Goal: Transaction & Acquisition: Purchase product/service

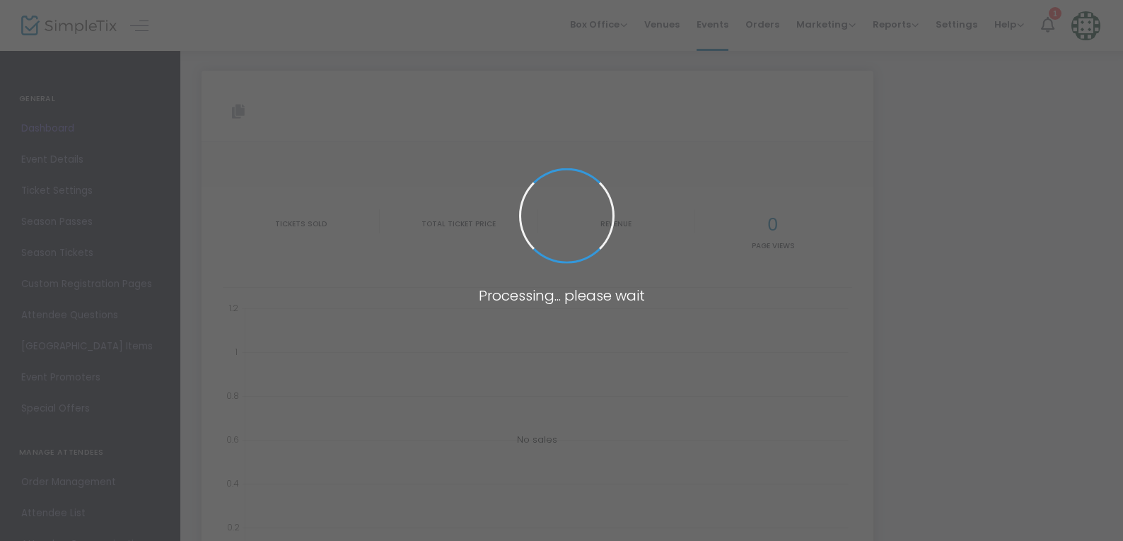
type input "[URL][DOMAIN_NAME]"
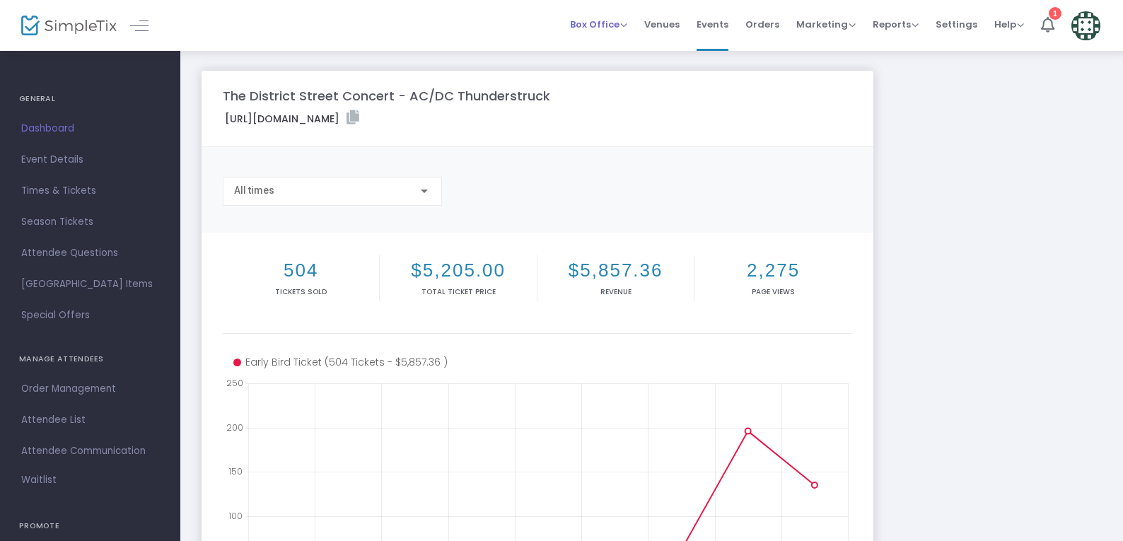
click at [627, 26] on span "Box Office" at bounding box center [598, 24] width 57 height 13
click at [847, 30] on span "Marketing" at bounding box center [826, 24] width 59 height 13
click at [843, 56] on li "Promo Codes" at bounding box center [853, 48] width 113 height 28
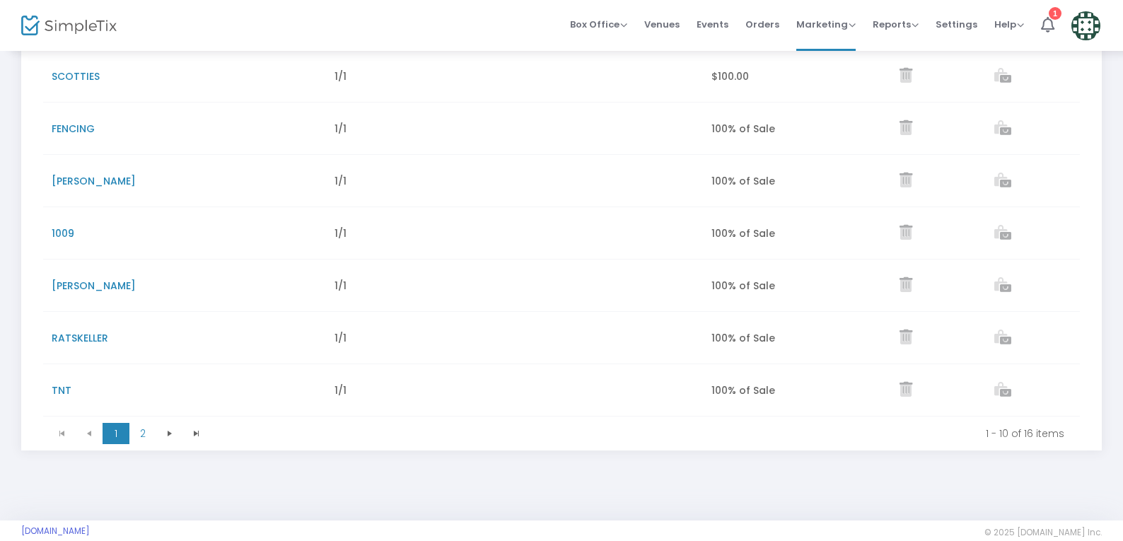
scroll to position [141, 0]
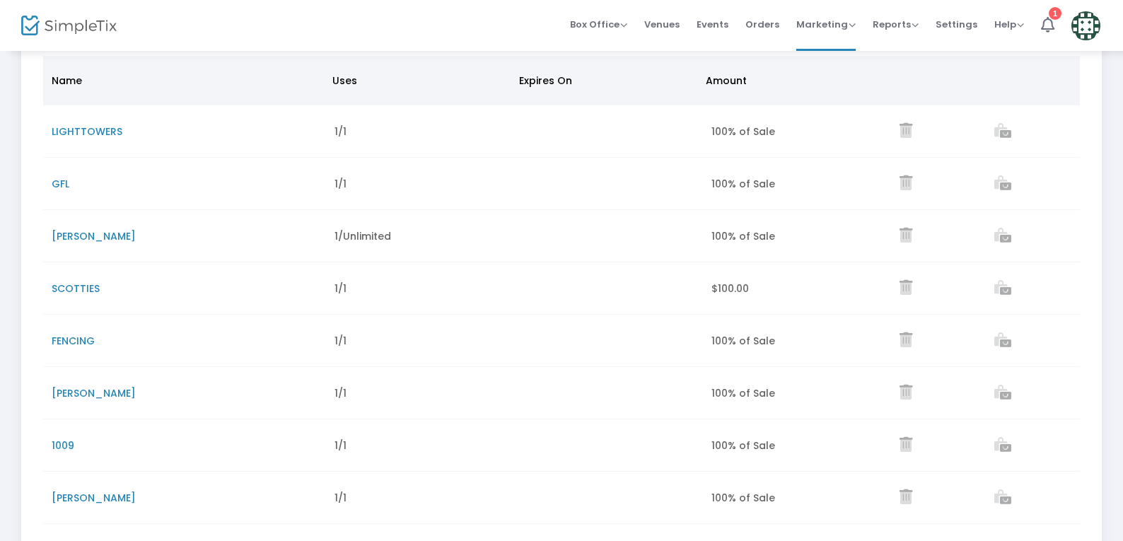
click at [69, 241] on span "[PERSON_NAME]" at bounding box center [94, 236] width 84 height 14
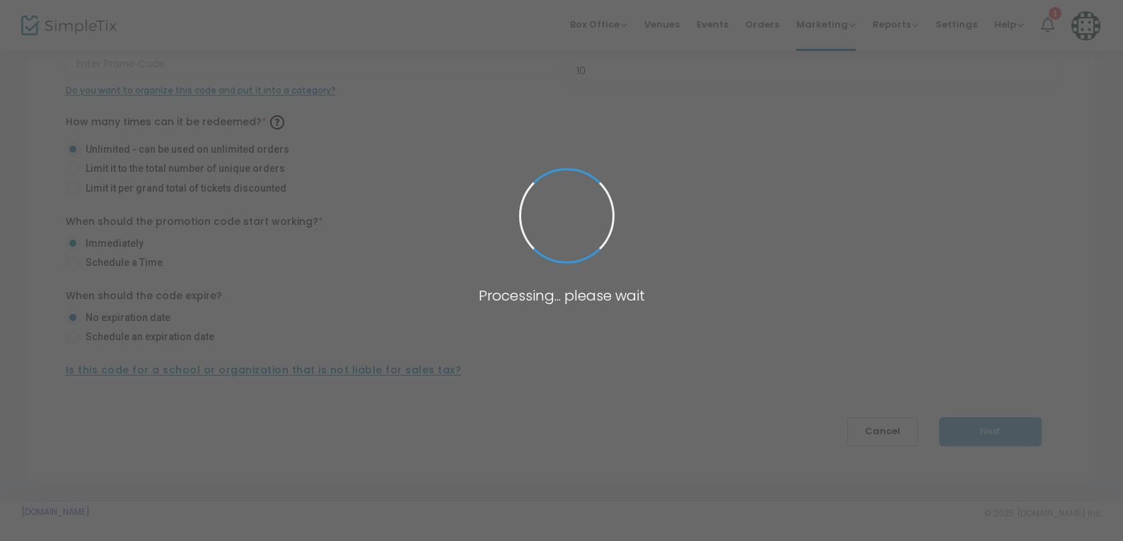
type input "[PERSON_NAME]"
type input "15"
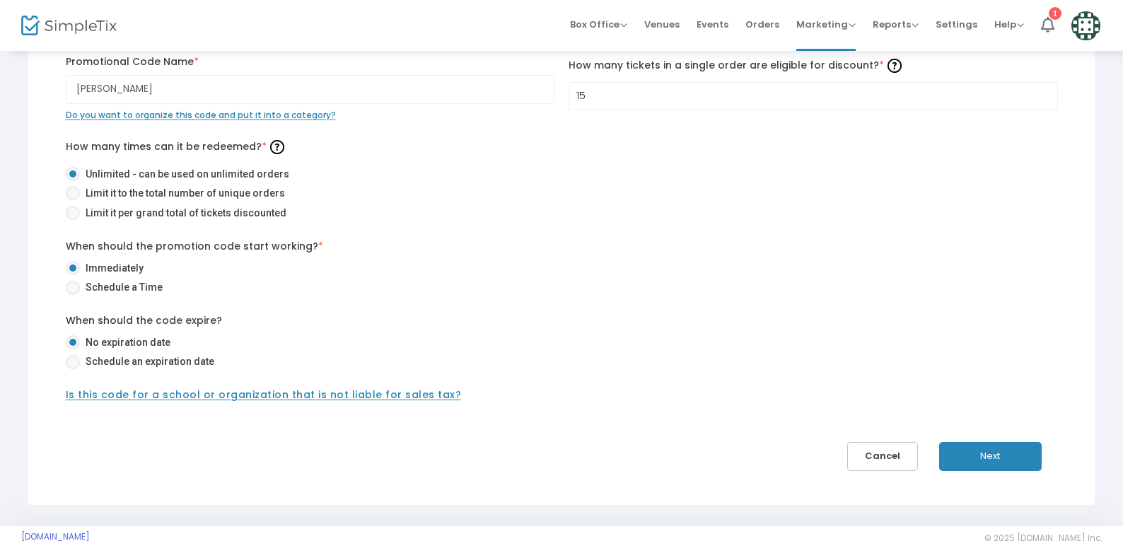
scroll to position [141, 0]
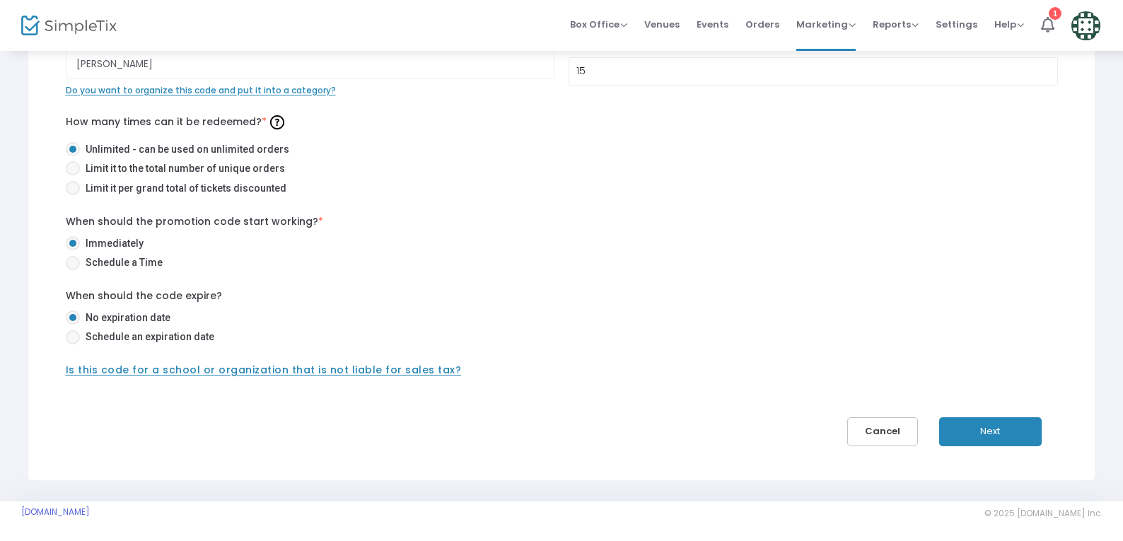
click at [1001, 429] on button "Next" at bounding box center [990, 431] width 103 height 29
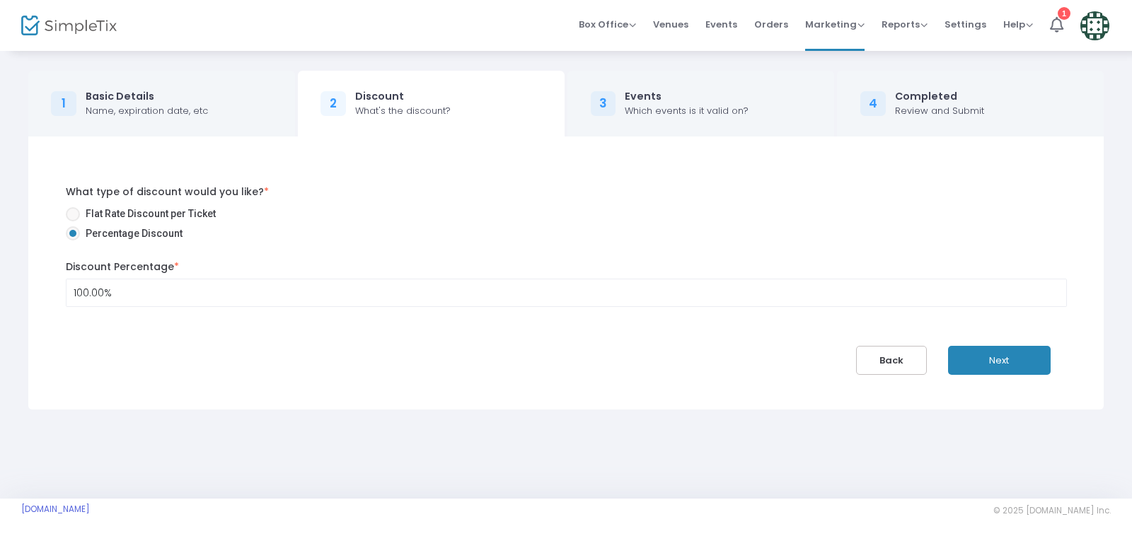
click at [976, 352] on button "Next" at bounding box center [999, 360] width 103 height 29
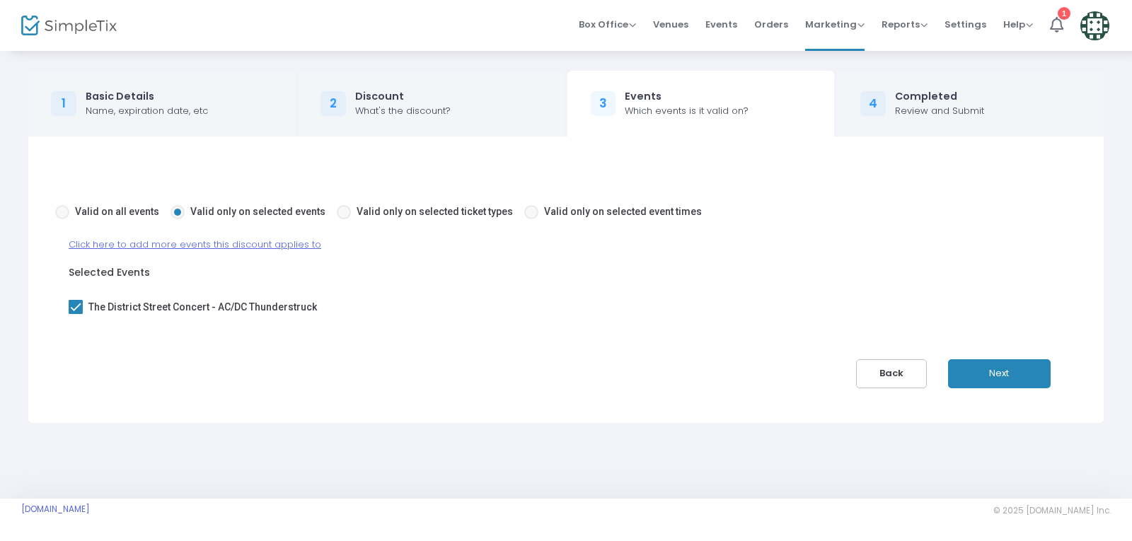
click at [893, 374] on button "Back" at bounding box center [891, 373] width 71 height 29
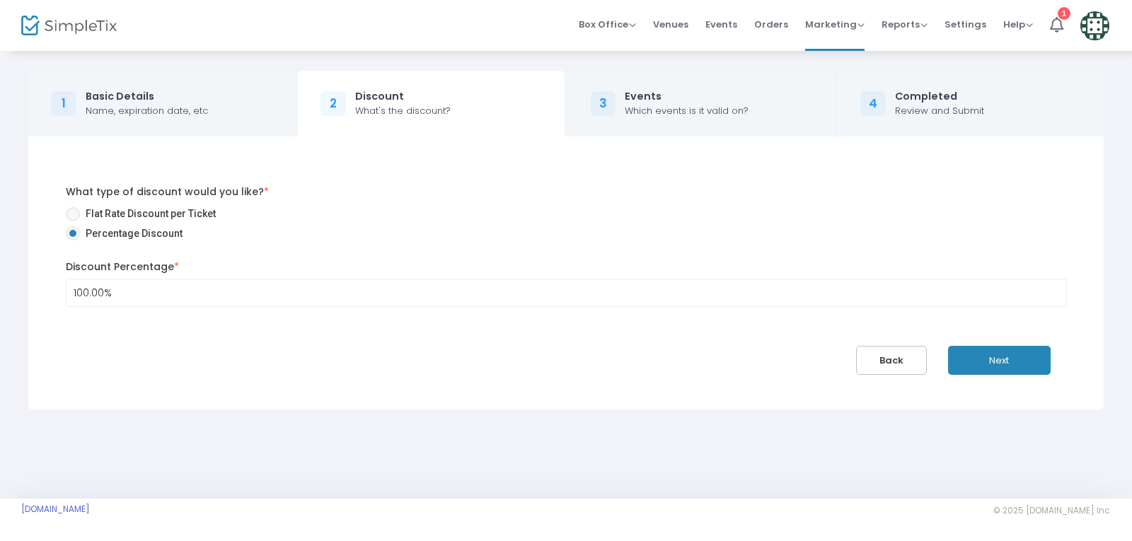
click at [893, 374] on button "Back" at bounding box center [891, 360] width 71 height 29
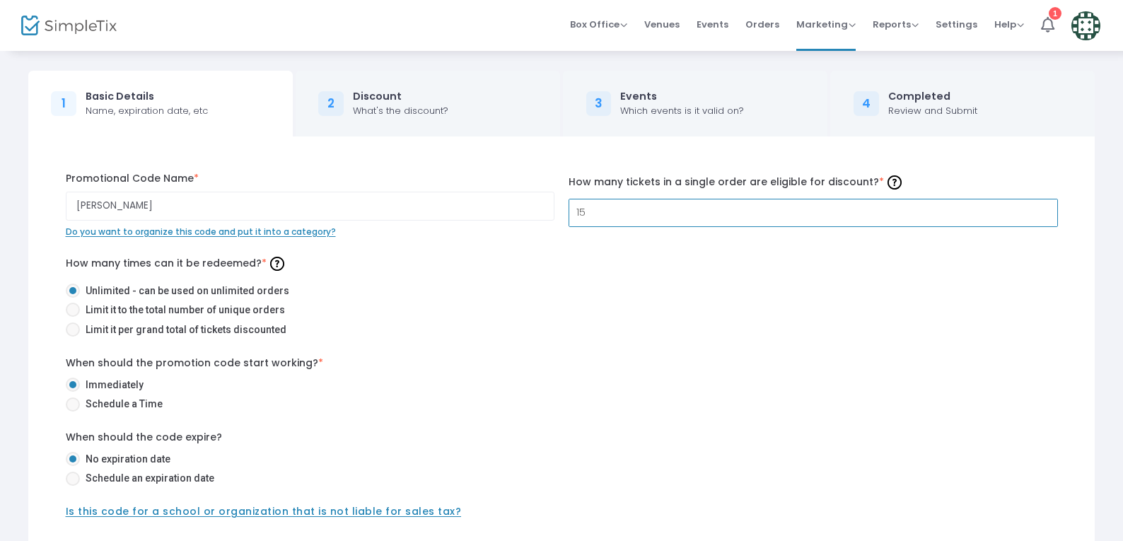
click at [635, 217] on input "15" at bounding box center [813, 212] width 488 height 27
type input "20"
click at [700, 323] on label "Limit it per grand total of tickets discounted" at bounding box center [556, 330] width 981 height 15
click at [73, 337] on input "Limit it per grand total of tickets discounted" at bounding box center [72, 337] width 1 height 1
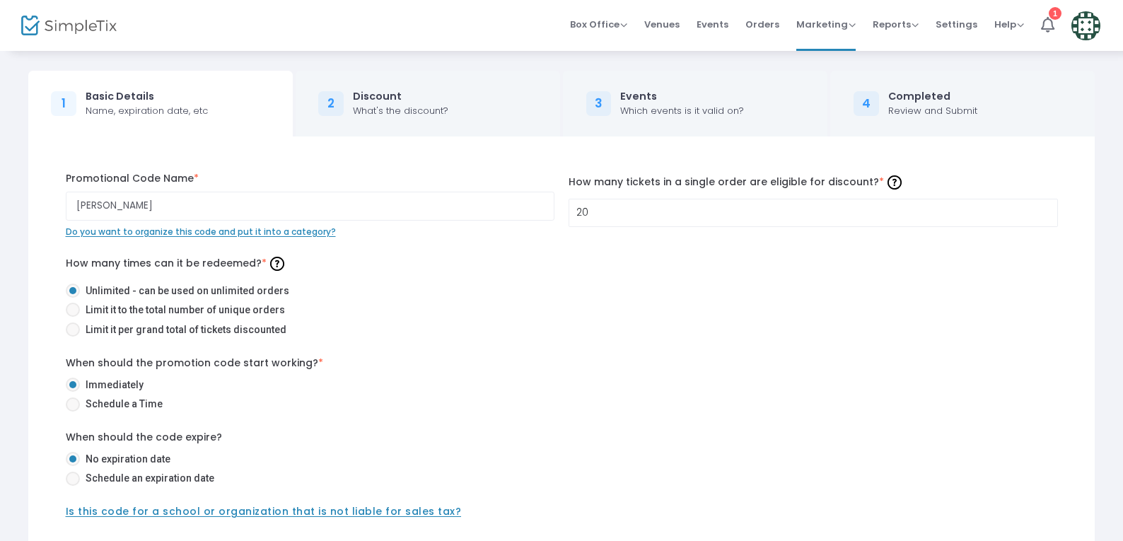
radio input "true"
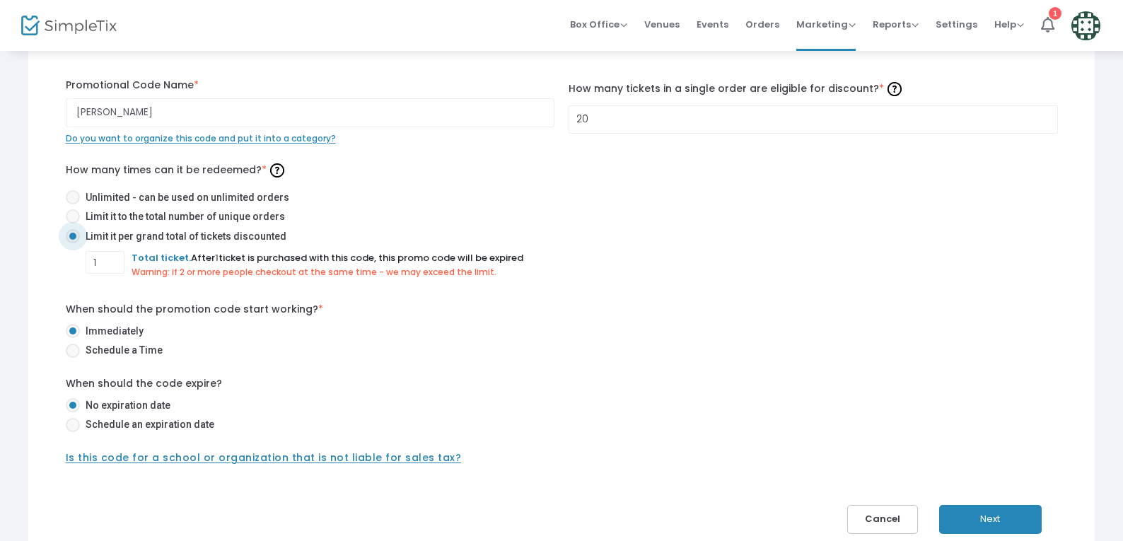
scroll to position [184, 0]
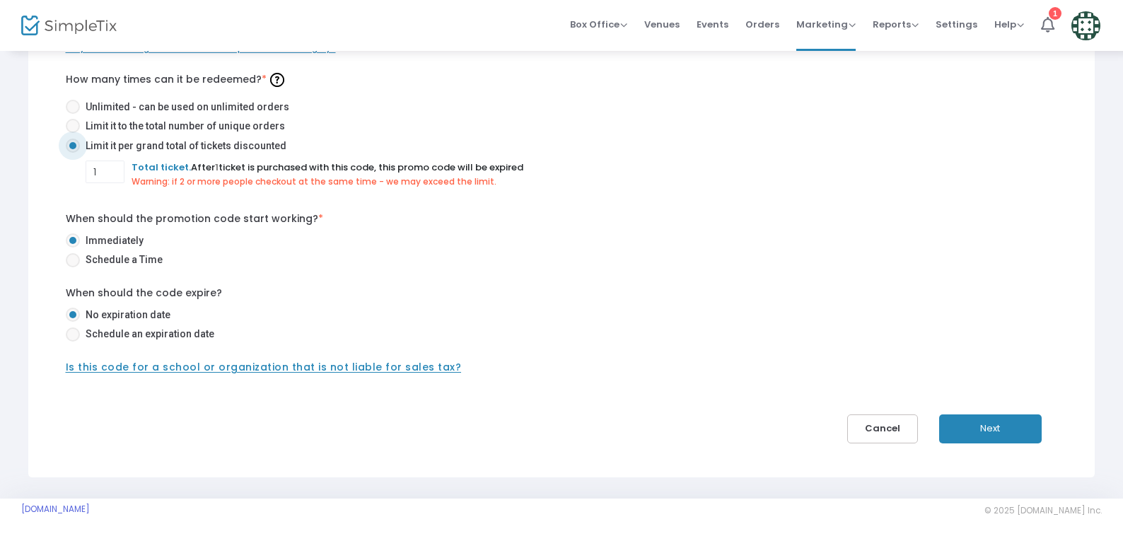
click at [88, 106] on span "Unlimited - can be used on unlimited orders" at bounding box center [184, 107] width 209 height 15
click at [73, 114] on input "Unlimited - can be used on unlimited orders" at bounding box center [72, 114] width 1 height 1
radio input "true"
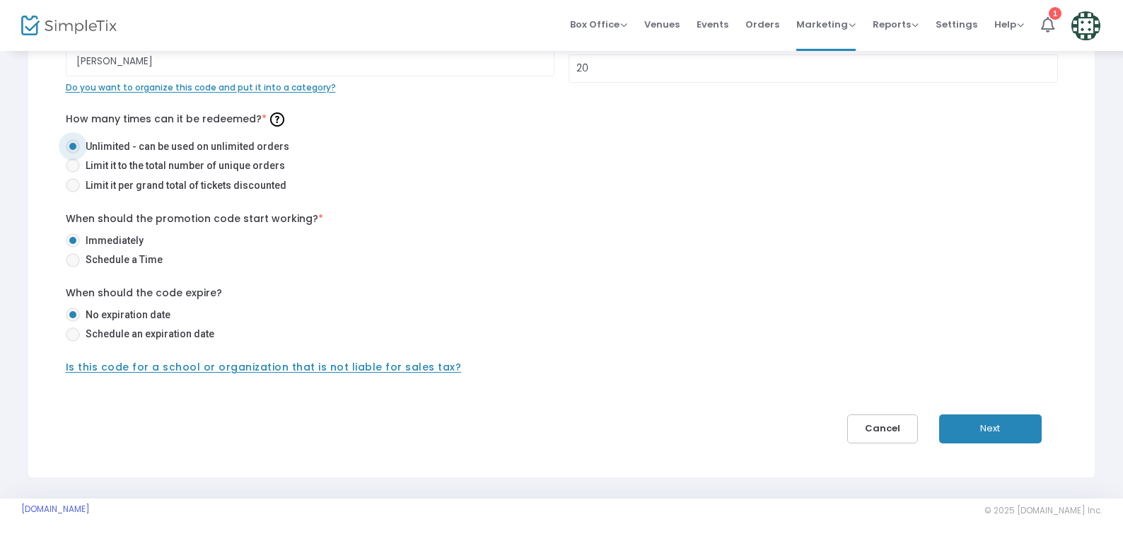
click at [1001, 424] on button "Next" at bounding box center [990, 429] width 103 height 29
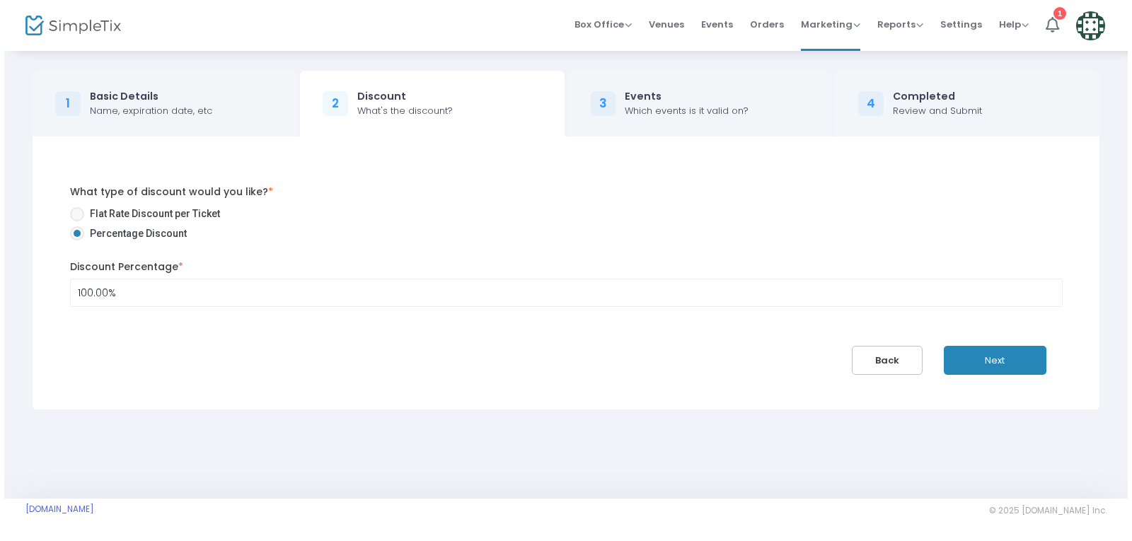
scroll to position [0, 0]
click at [999, 369] on button "Next" at bounding box center [999, 360] width 103 height 29
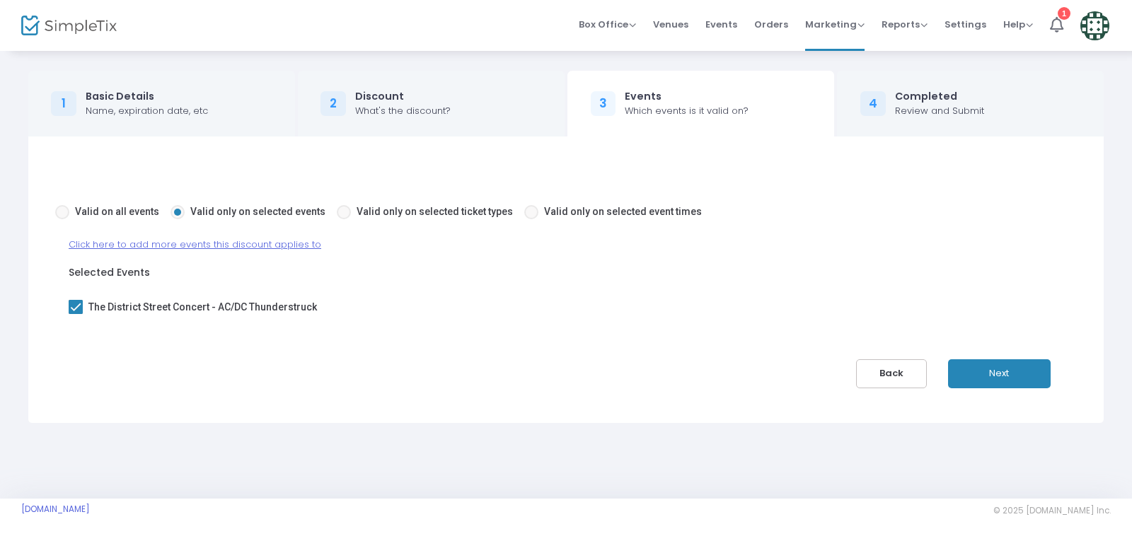
click at [999, 369] on button "Next" at bounding box center [999, 373] width 103 height 29
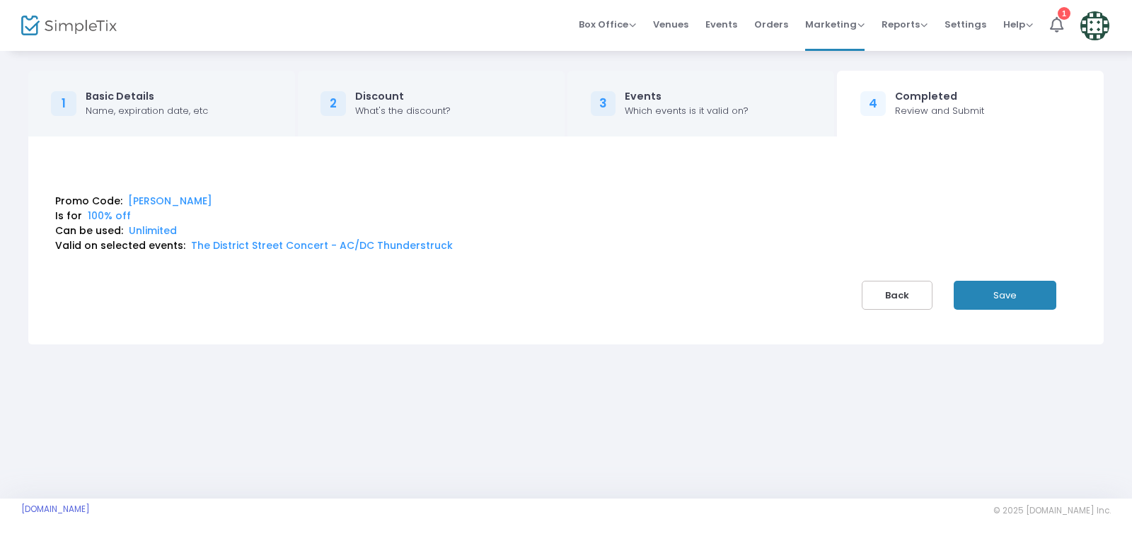
click at [1029, 294] on button "Save" at bounding box center [1005, 295] width 103 height 29
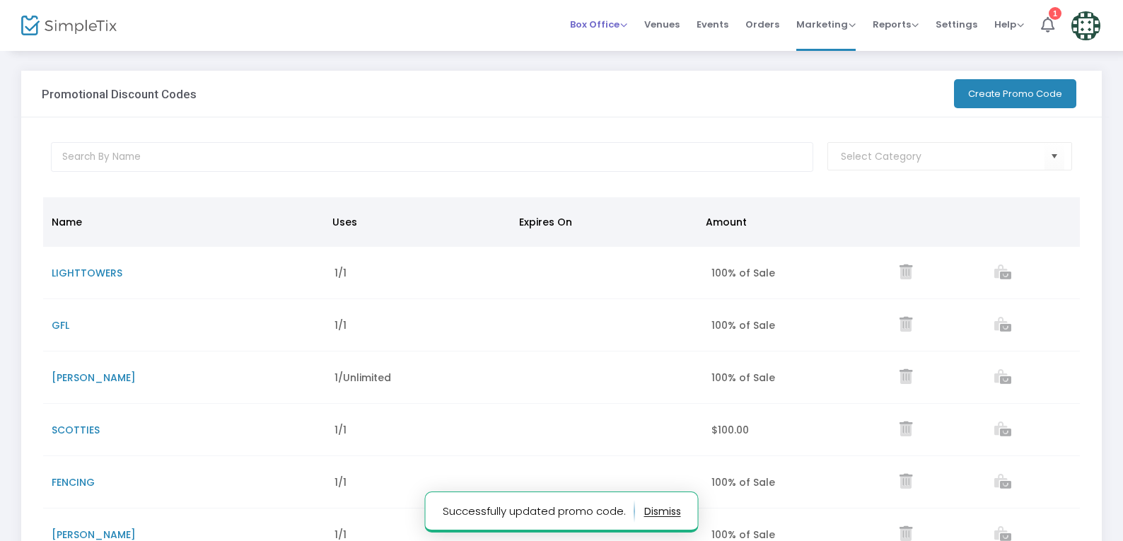
click at [627, 30] on span "Box Office" at bounding box center [598, 24] width 57 height 13
click at [629, 54] on li "Sell Tickets" at bounding box center [620, 48] width 101 height 28
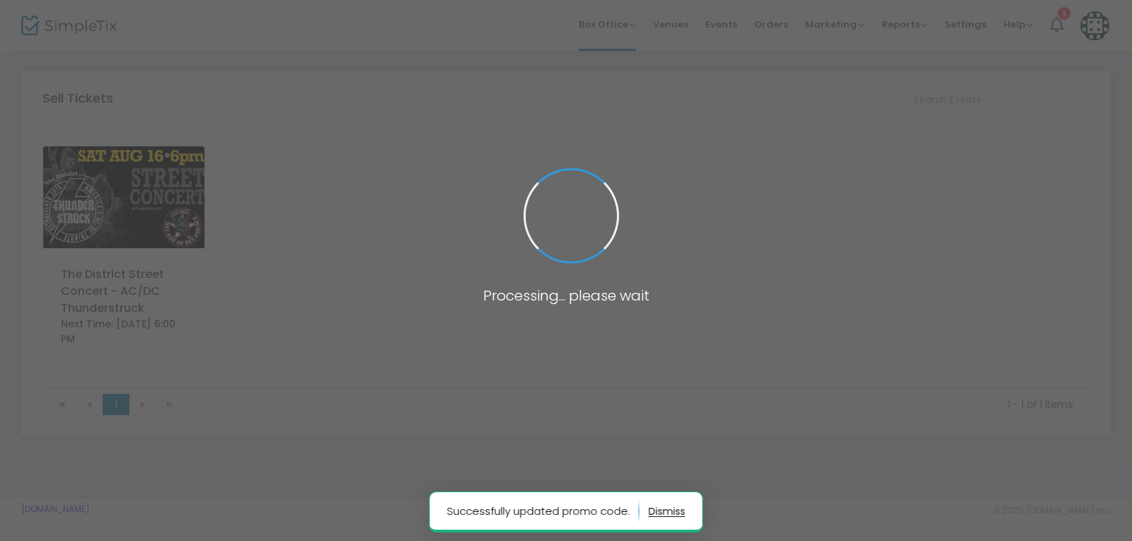
click at [100, 203] on img at bounding box center [123, 197] width 161 height 102
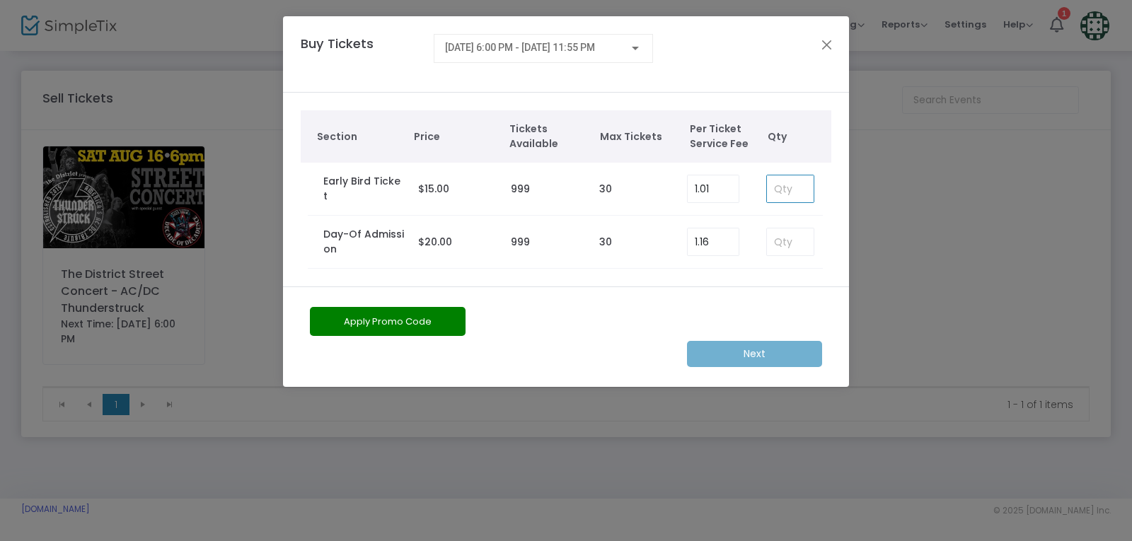
click at [799, 191] on input at bounding box center [790, 188] width 47 height 27
type input "2"
click at [451, 326] on button "Apply Promo Code" at bounding box center [388, 321] width 156 height 29
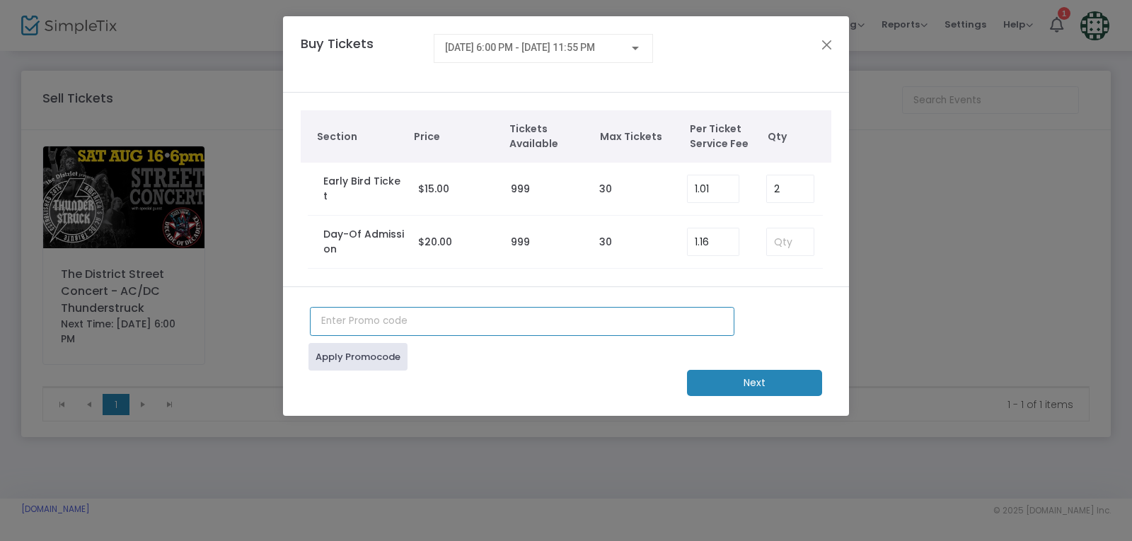
click at [479, 322] on input "text" at bounding box center [522, 321] width 424 height 29
type input "r"
type input "[PERSON_NAME]"
click at [718, 393] on m-button "Next" at bounding box center [754, 383] width 135 height 26
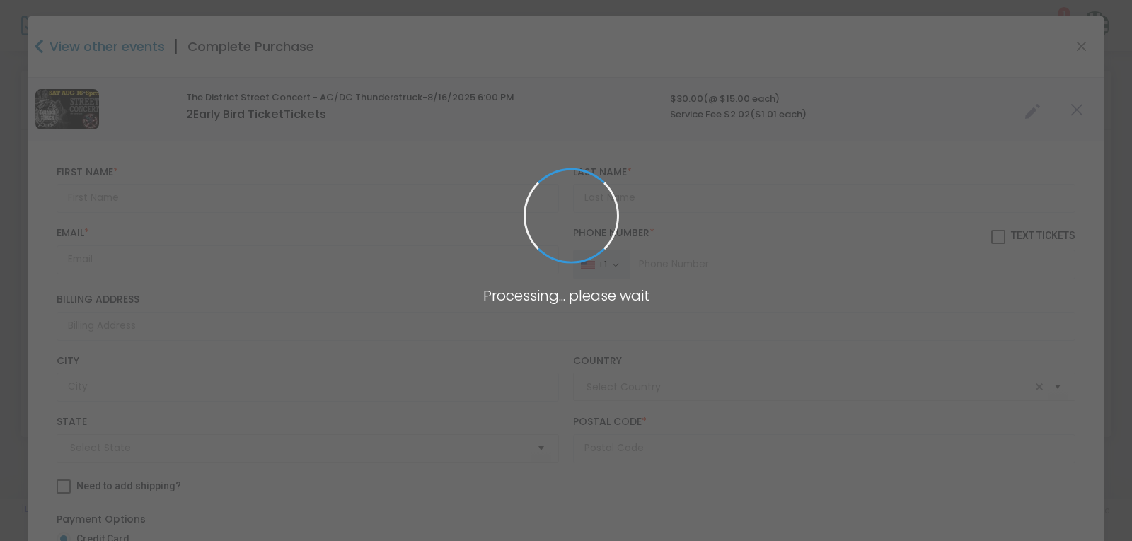
type input "[GEOGRAPHIC_DATA]"
type input "[US_STATE]"
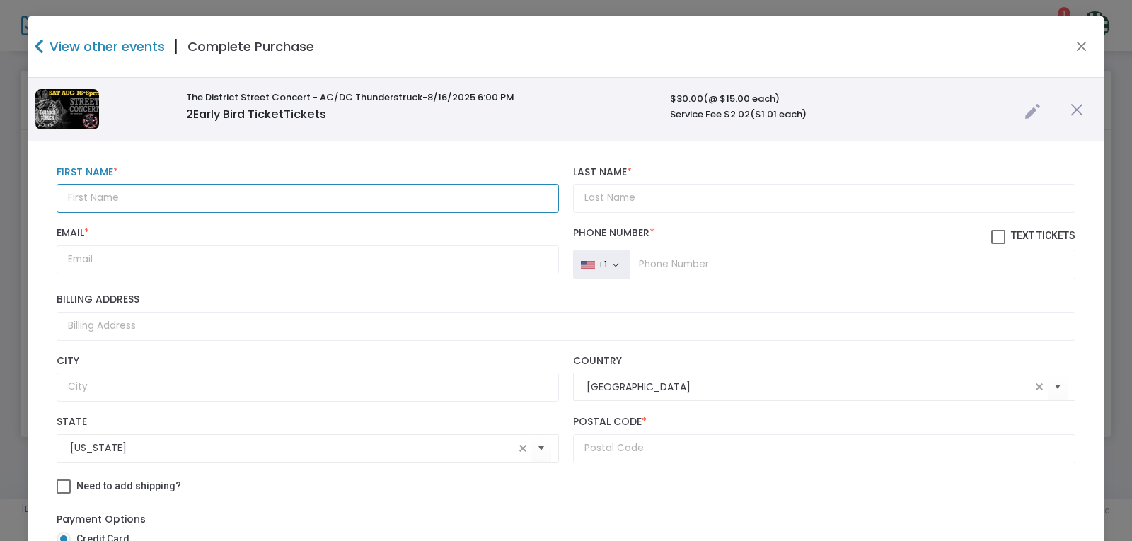
click at [167, 205] on input "text" at bounding box center [308, 198] width 502 height 29
type input "[PERSON_NAME]"
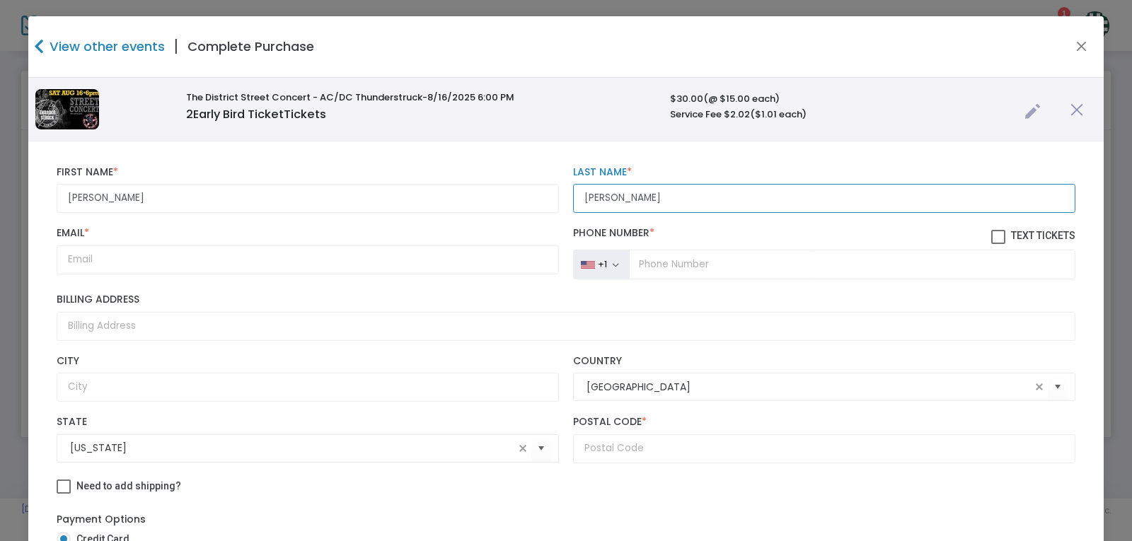
type input "[PERSON_NAME]"
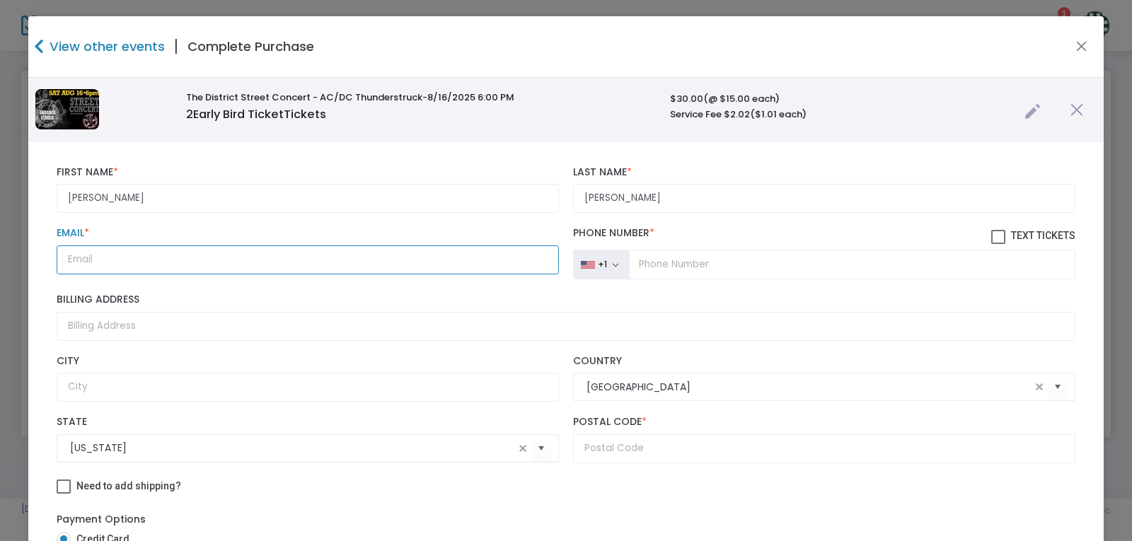
click at [140, 258] on input "Email *" at bounding box center [308, 259] width 502 height 29
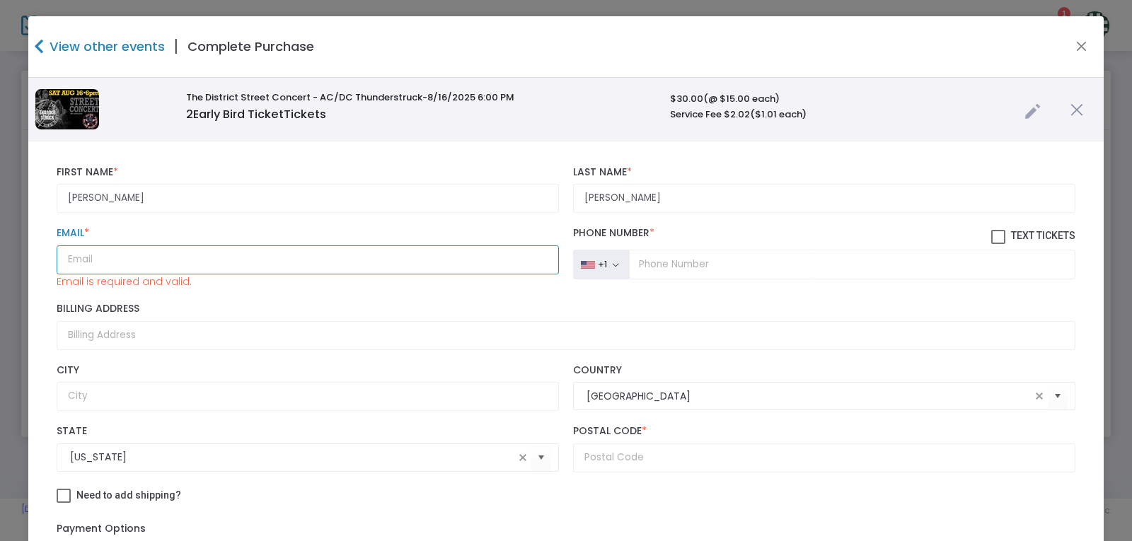
paste input "[EMAIL_ADDRESS][DOMAIN_NAME]"
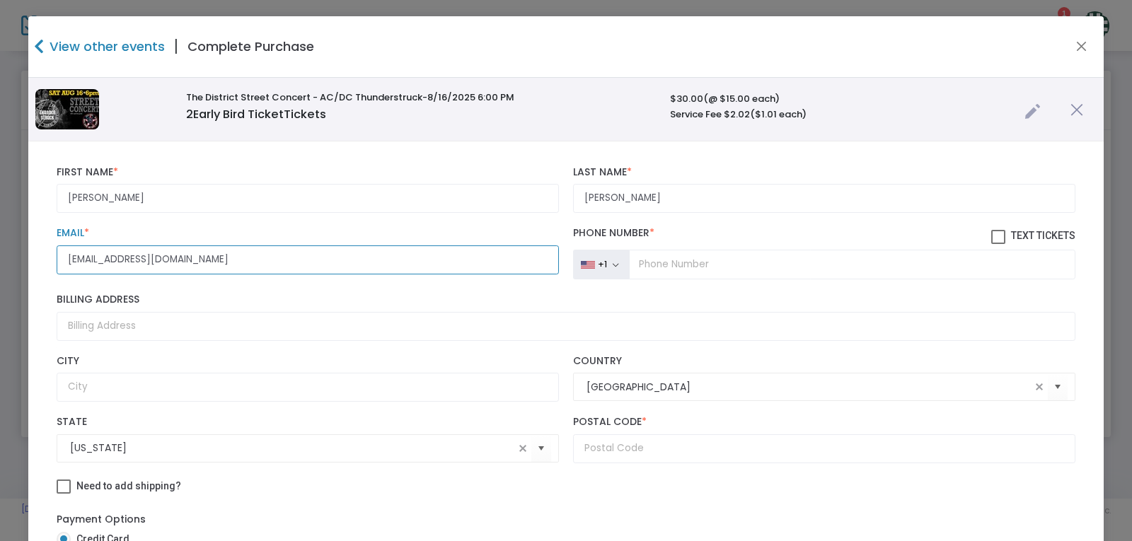
type input "[EMAIL_ADDRESS][DOMAIN_NAME]"
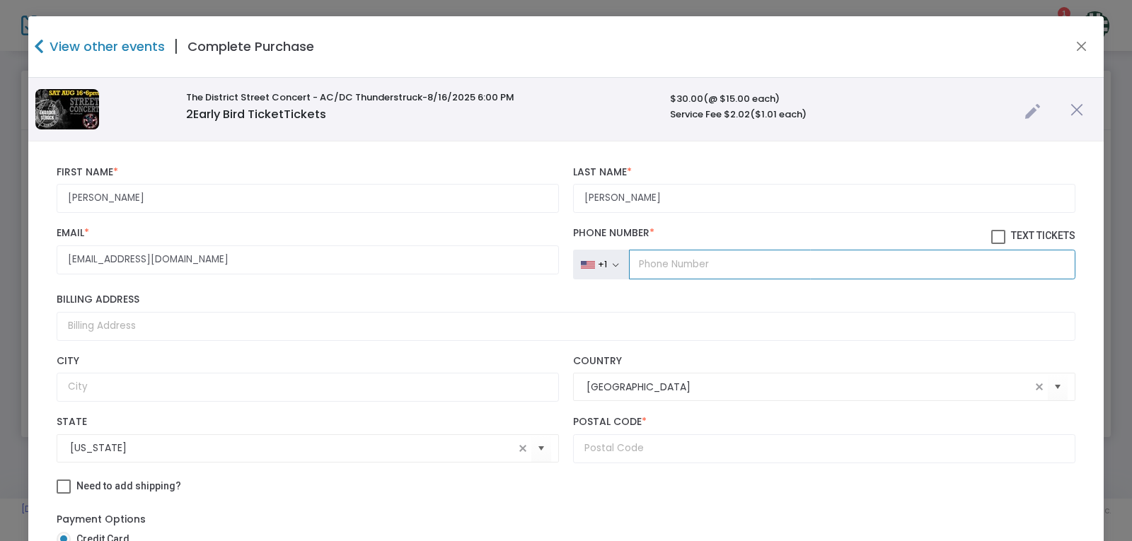
click at [765, 261] on input "tel" at bounding box center [852, 265] width 446 height 30
type input "[PHONE_NUMBER]"
click at [709, 449] on input "text" at bounding box center [824, 448] width 502 height 29
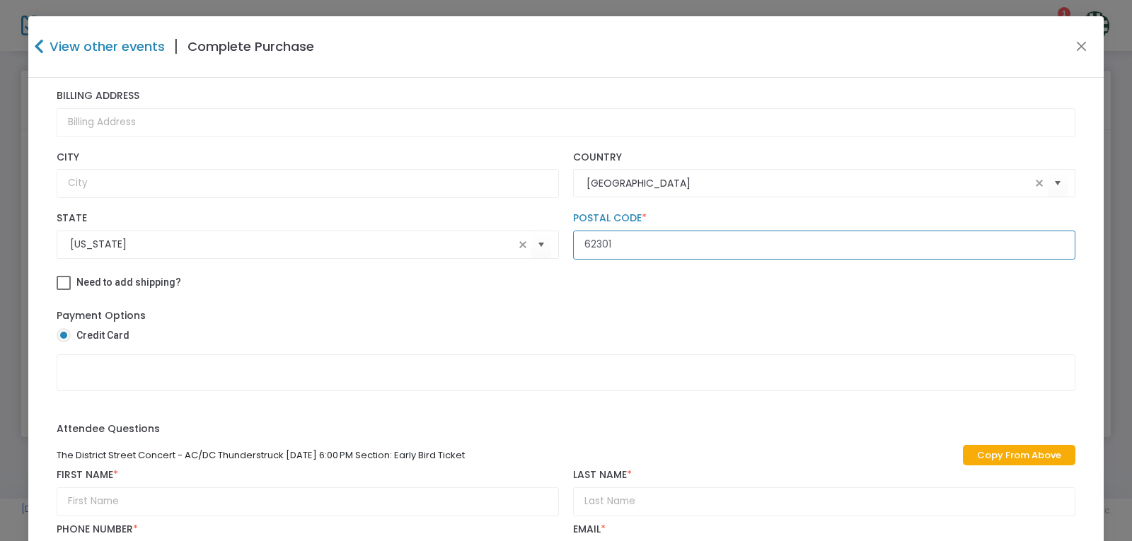
scroll to position [212, 0]
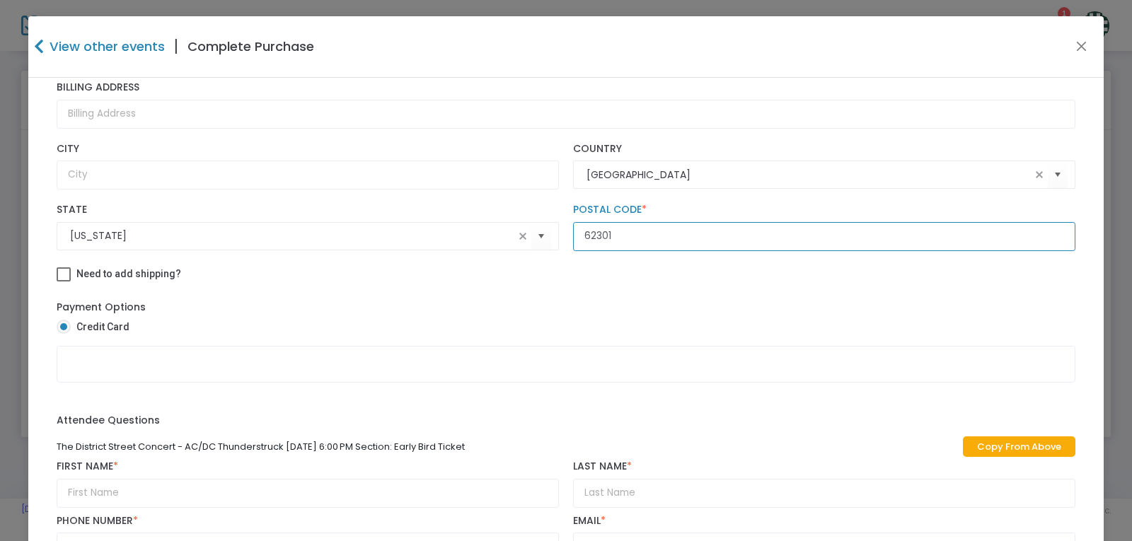
type input "62301"
click at [1015, 455] on link "Copy From Above" at bounding box center [1019, 446] width 112 height 21
type input "[PERSON_NAME]"
type input "[PHONE_NUMBER]"
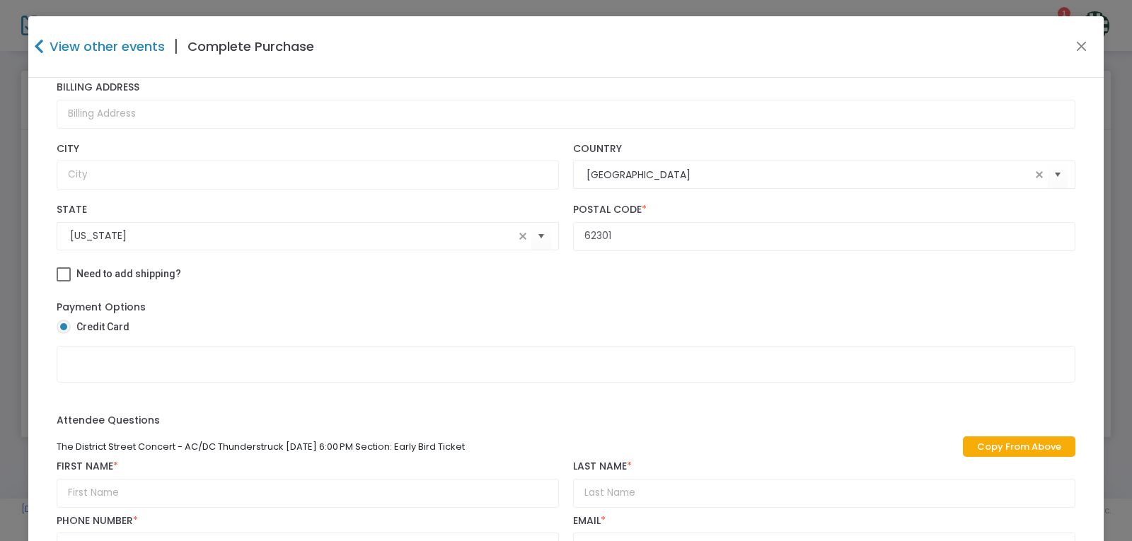
type input "[EMAIL_ADDRESS][DOMAIN_NAME]"
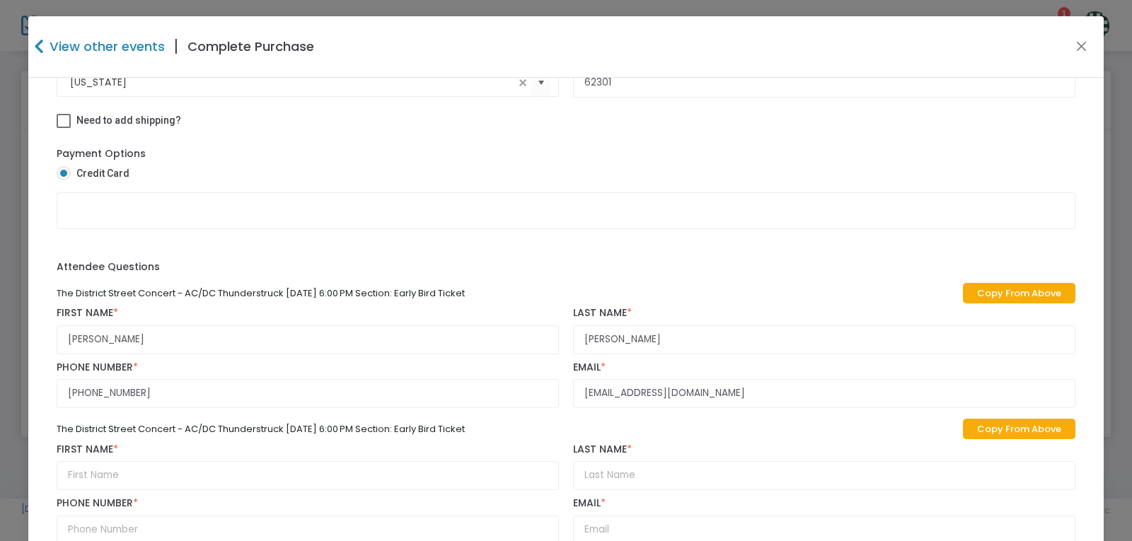
click at [1016, 422] on link "Copy From Above" at bounding box center [1019, 429] width 112 height 21
type input "[PERSON_NAME]"
type input "[PHONE_NUMBER]"
type input "[EMAIL_ADDRESS][DOMAIN_NAME]"
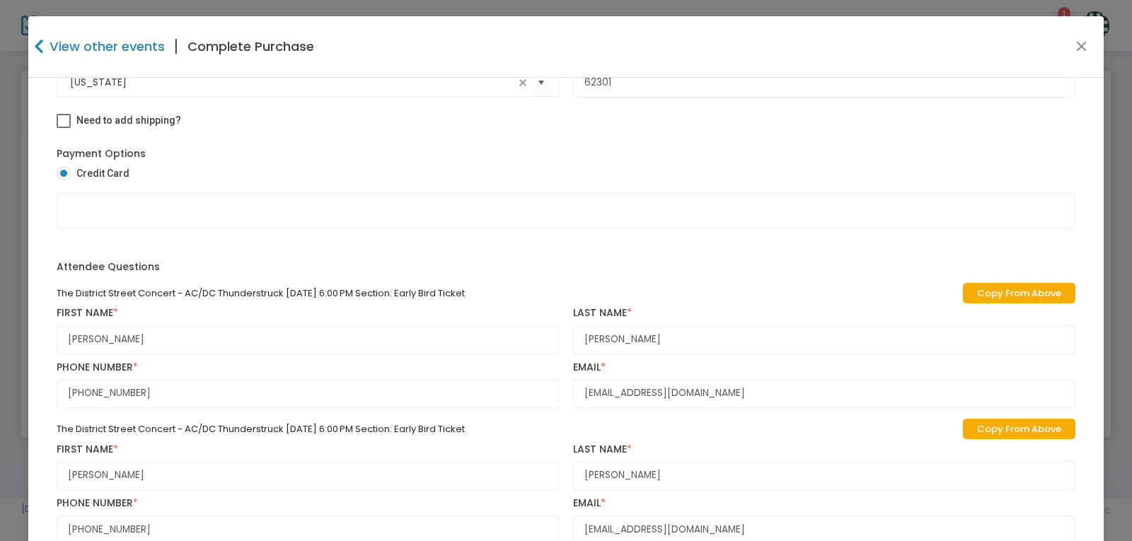
scroll to position [128, 0]
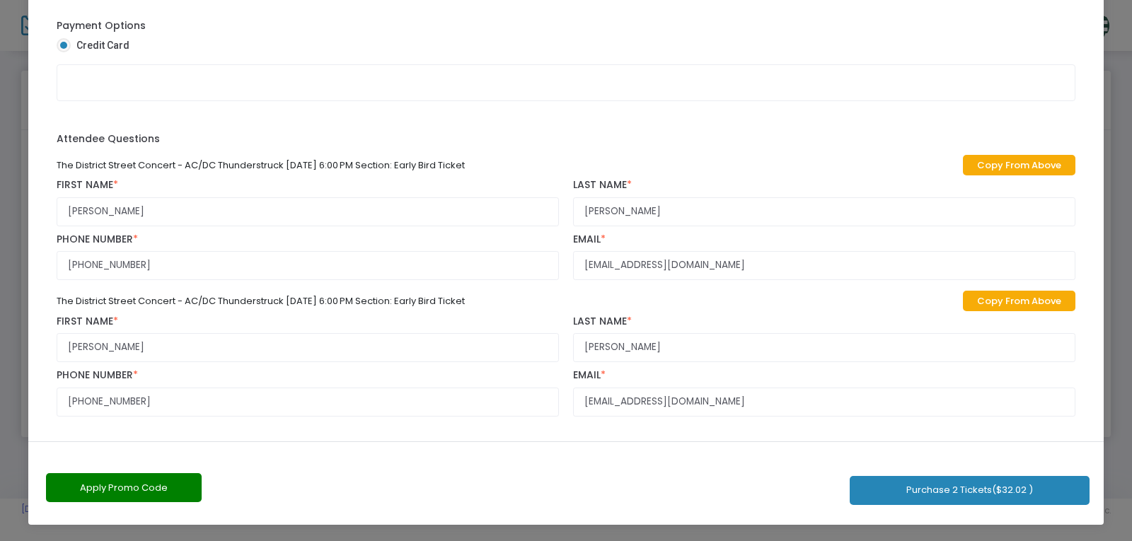
click at [170, 480] on button "Apply Promo Code" at bounding box center [124, 487] width 156 height 29
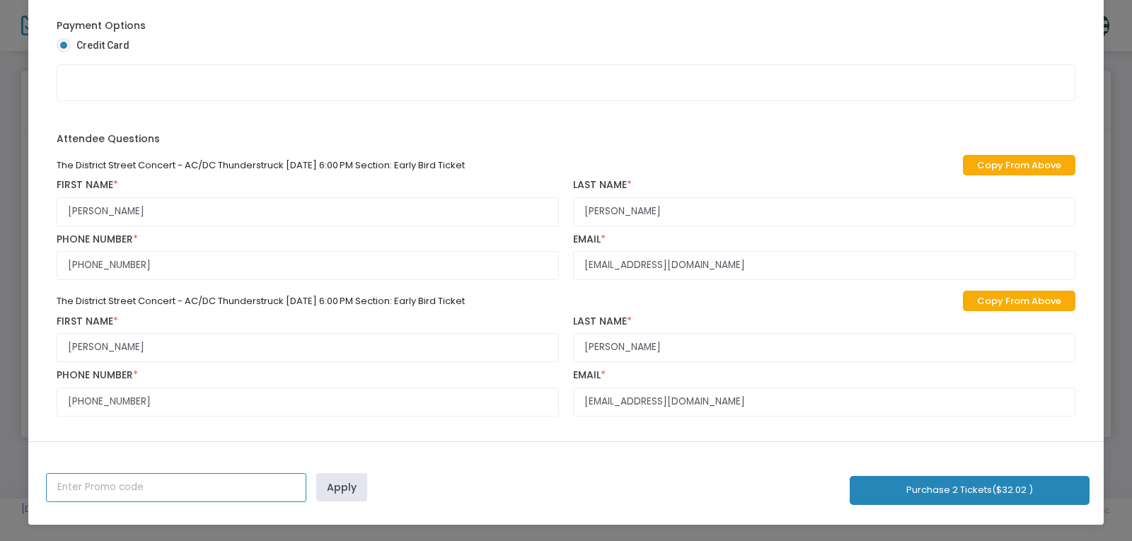
click at [227, 493] on input "text" at bounding box center [176, 487] width 260 height 29
type input "[PERSON_NAME]"
click at [327, 499] on link "Apply" at bounding box center [341, 487] width 51 height 28
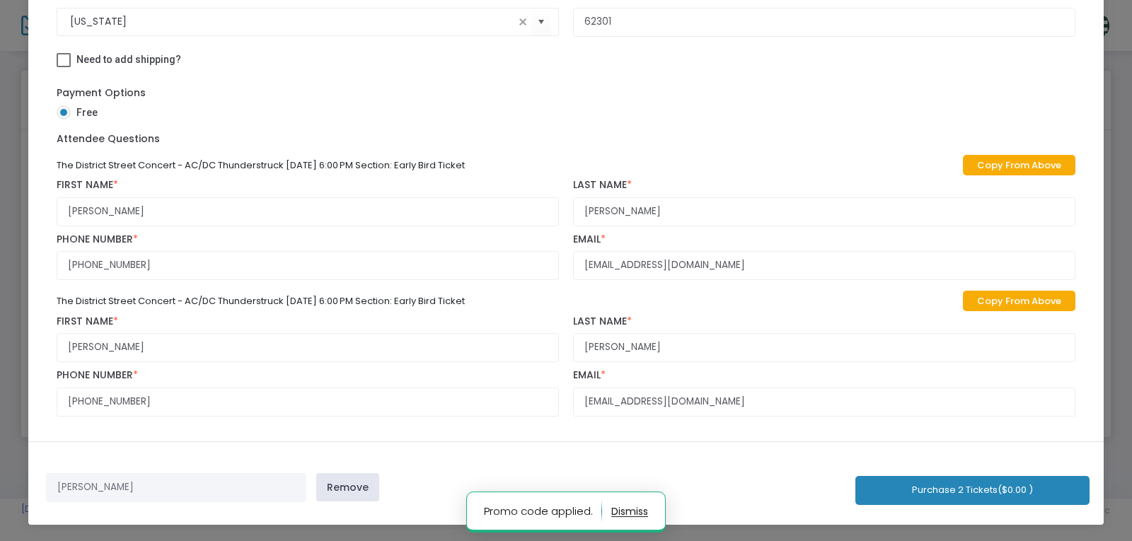
scroll to position [299, 0]
click at [950, 488] on button "Purchase 2 Tickets ($0.00 )" at bounding box center [972, 490] width 234 height 29
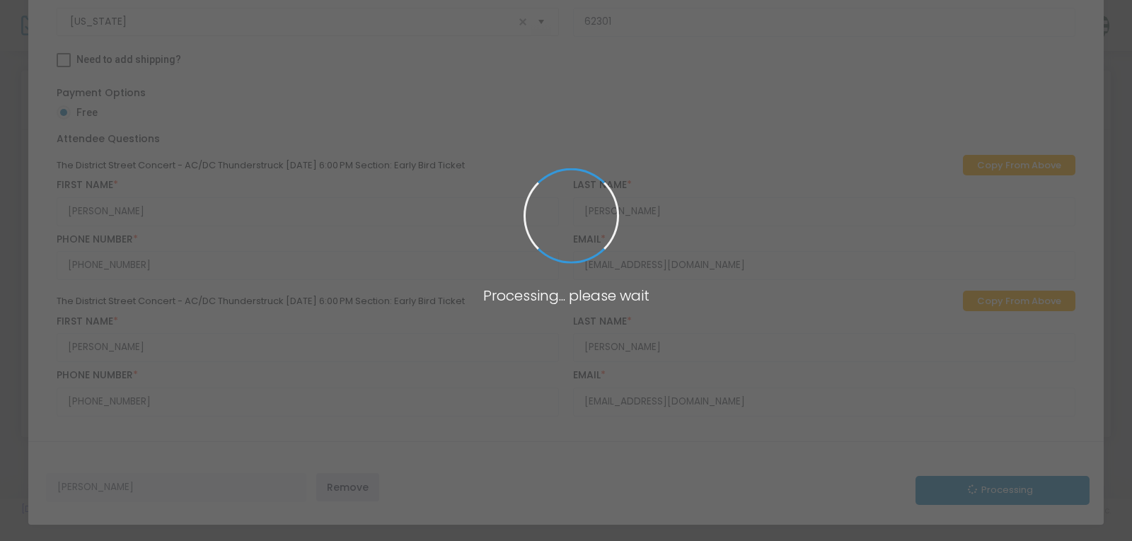
scroll to position [331, 0]
